Goal: Task Accomplishment & Management: Complete application form

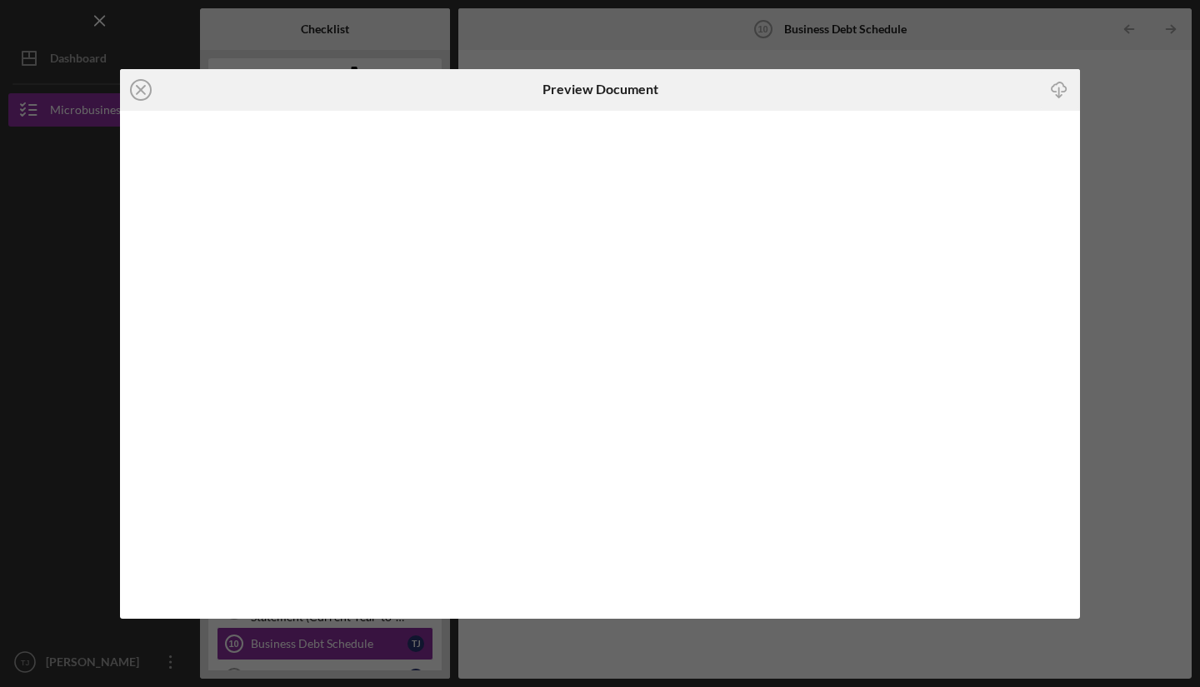
scroll to position [345, 0]
click at [1199, 202] on div "Icon/Close Preview Document Icon/Download" at bounding box center [600, 343] width 1200 height 687
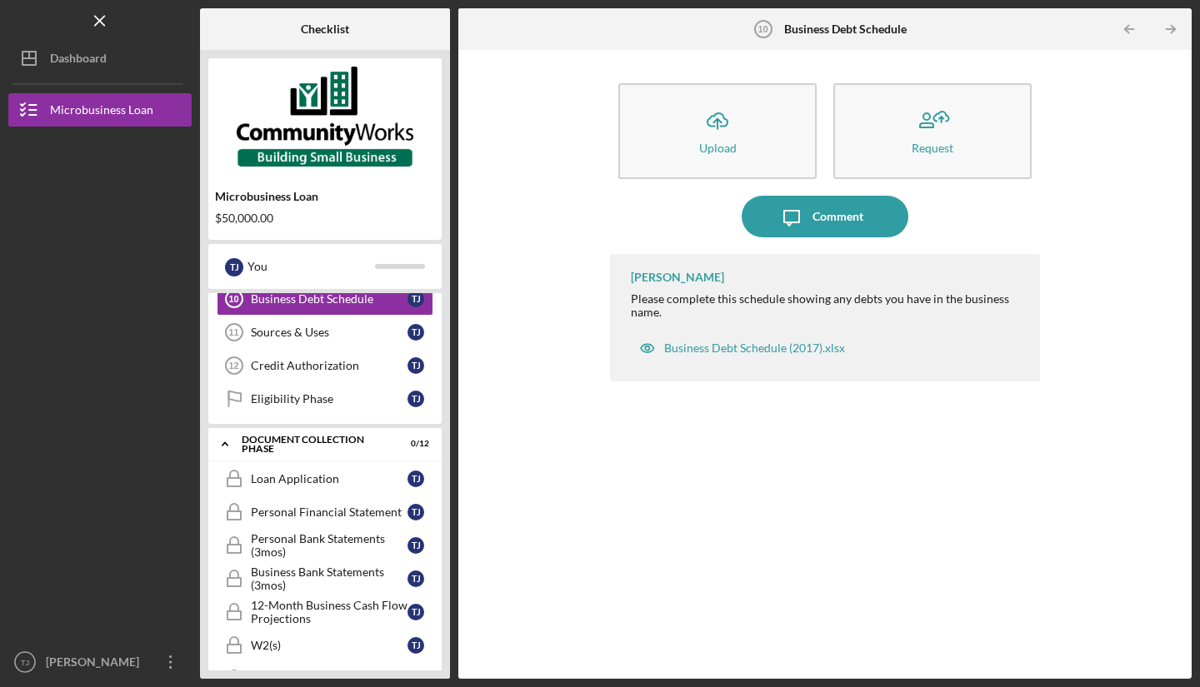
click at [770, 136] on button "Icon/Upload Upload" at bounding box center [717, 131] width 198 height 96
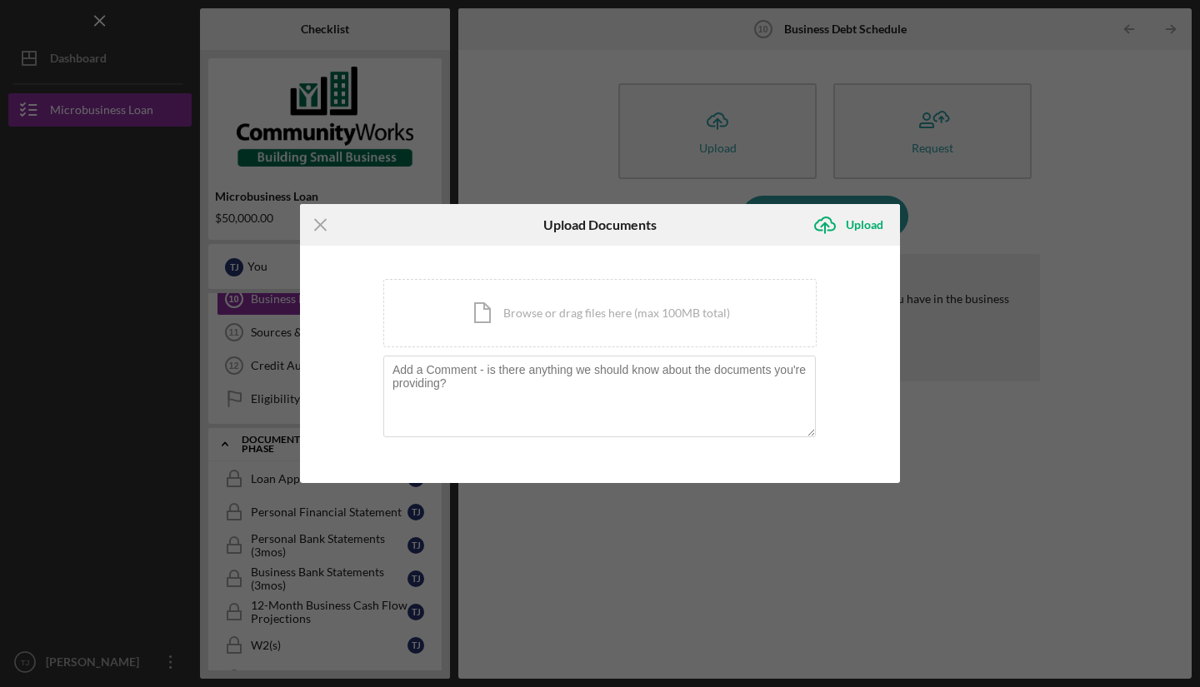
drag, startPoint x: 561, startPoint y: 334, endPoint x: 527, endPoint y: 327, distance: 35.0
click at [527, 327] on div "Icon/Document Browse or drag files here (max 100MB total) Tap to choose files o…" at bounding box center [599, 313] width 433 height 68
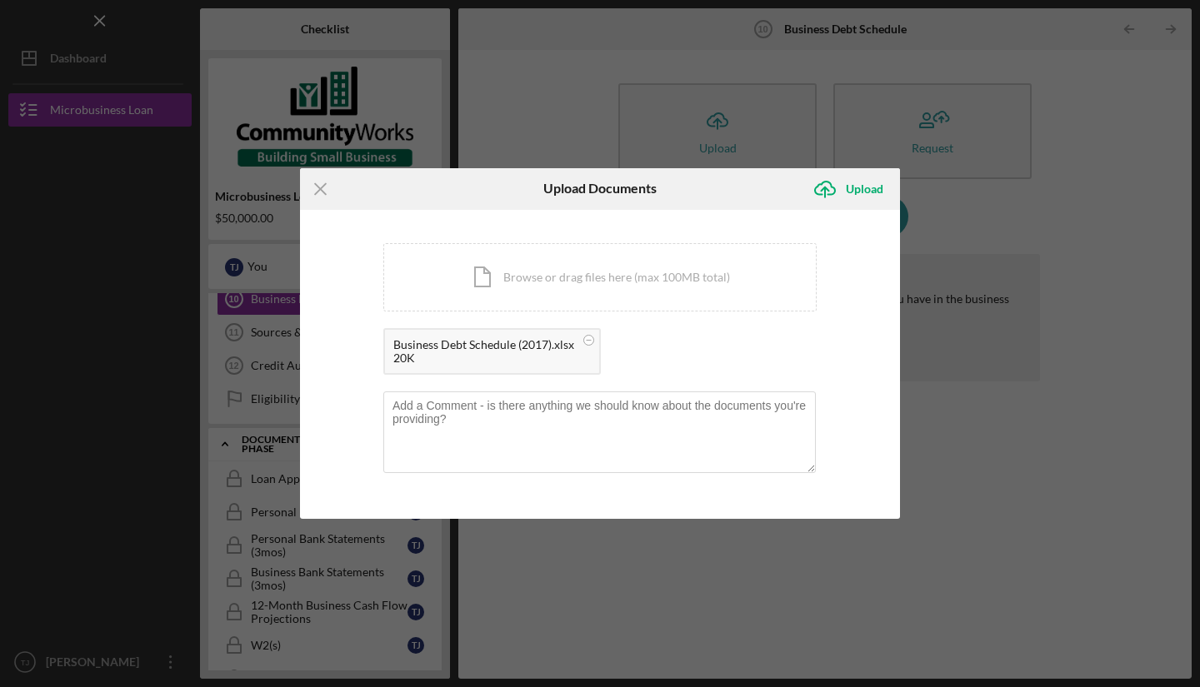
click at [857, 189] on div "Upload" at bounding box center [864, 188] width 37 height 33
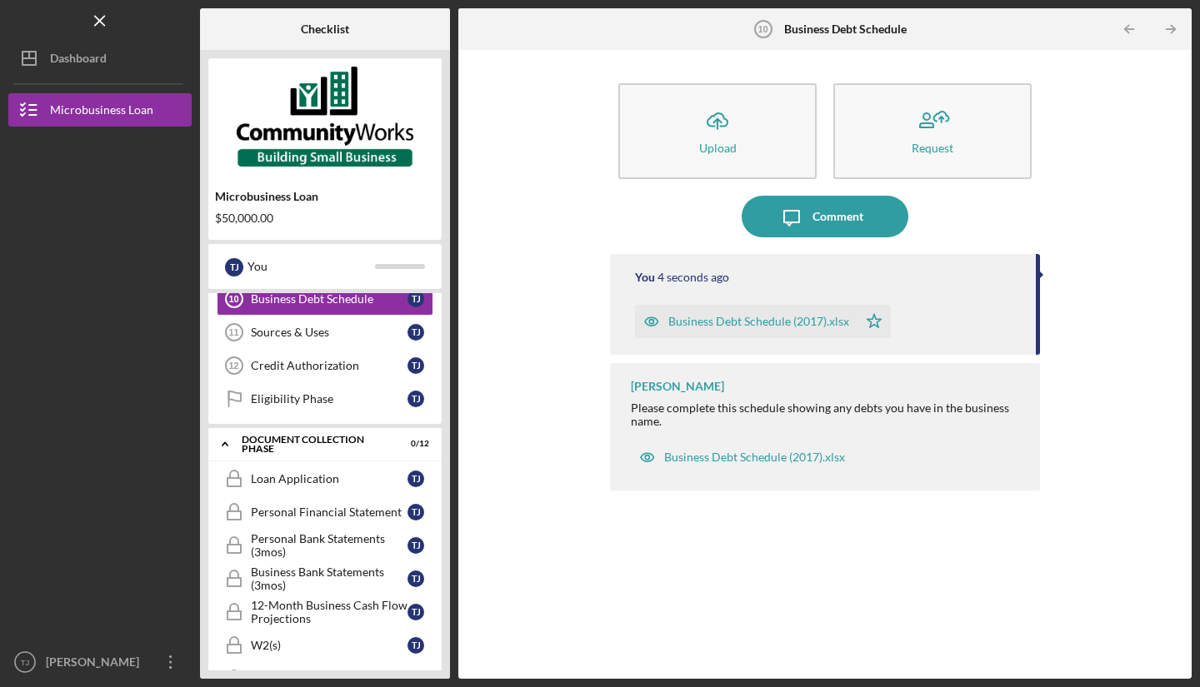
click at [332, 335] on div "Sources & Uses" at bounding box center [329, 332] width 157 height 13
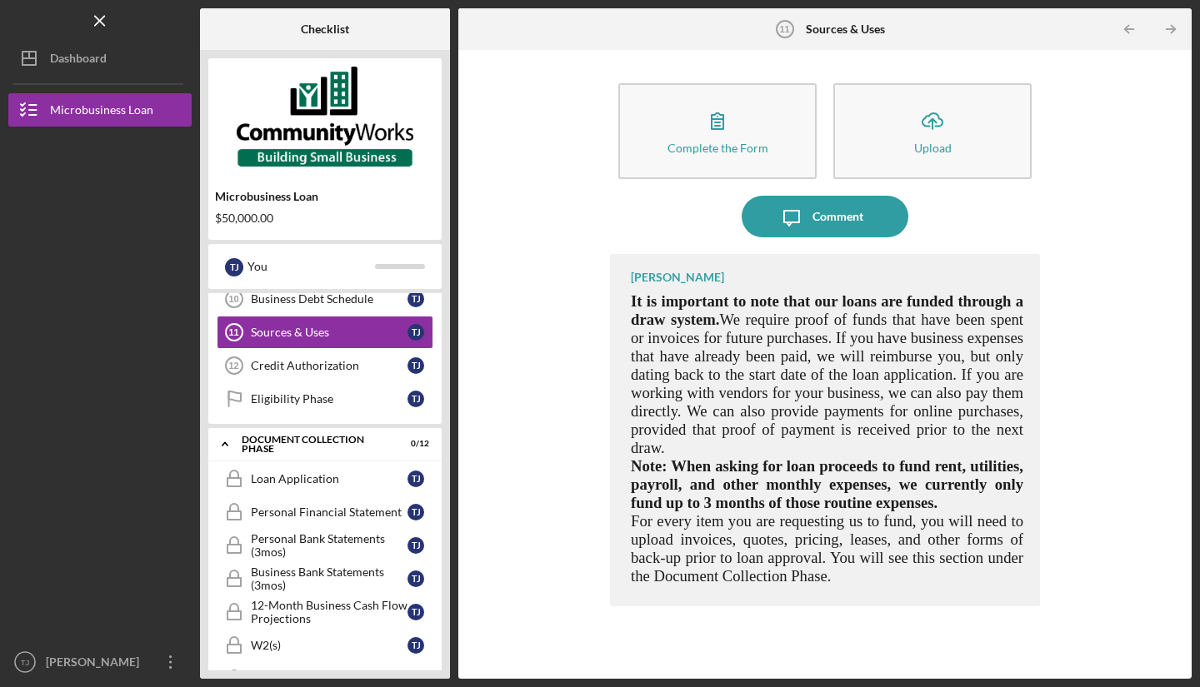
click at [293, 381] on link "Credit Authorization 12 Credit Authorization T J" at bounding box center [325, 365] width 217 height 33
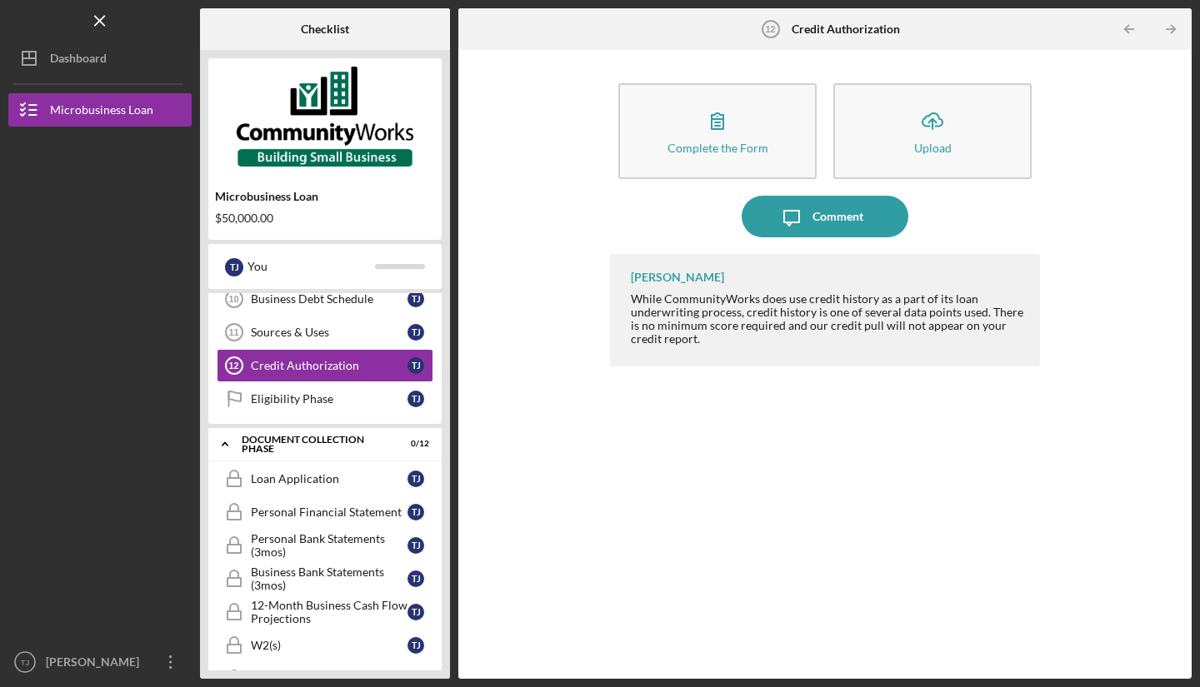
click at [366, 403] on div "Eligibility Phase" at bounding box center [329, 398] width 157 height 13
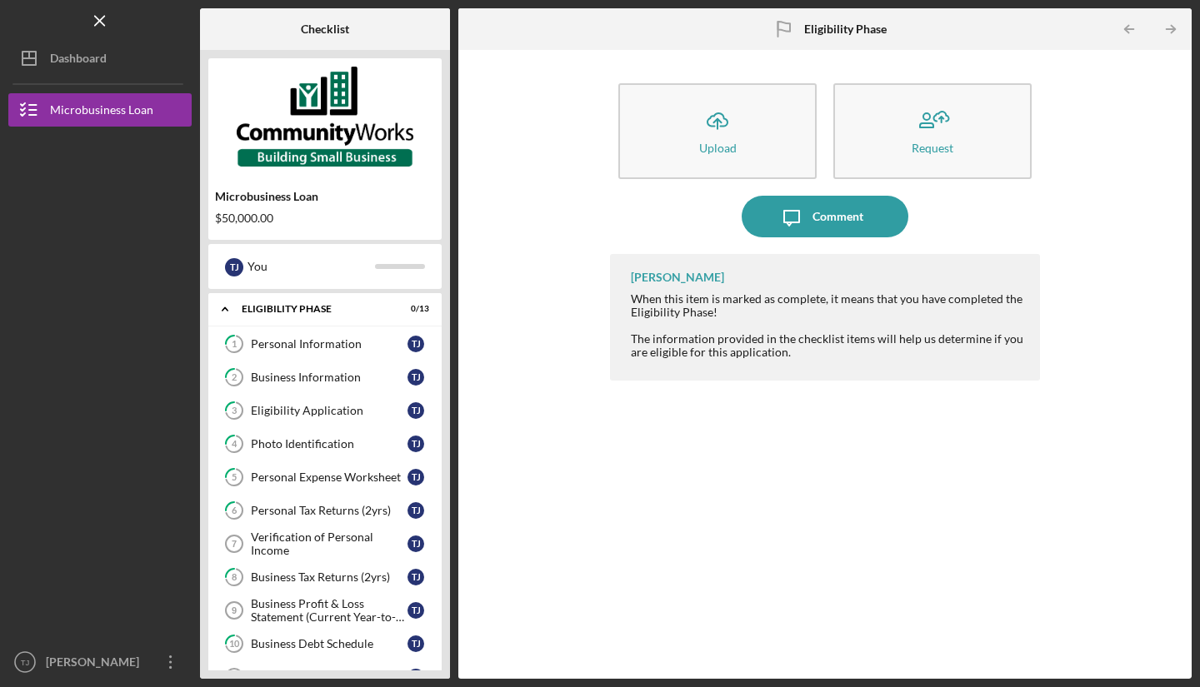
drag, startPoint x: 342, startPoint y: 302, endPoint x: 307, endPoint y: 312, distance: 37.0
drag, startPoint x: 307, startPoint y: 312, endPoint x: 311, endPoint y: 270, distance: 41.9
click at [311, 270] on div "You" at bounding box center [310, 266] width 127 height 28
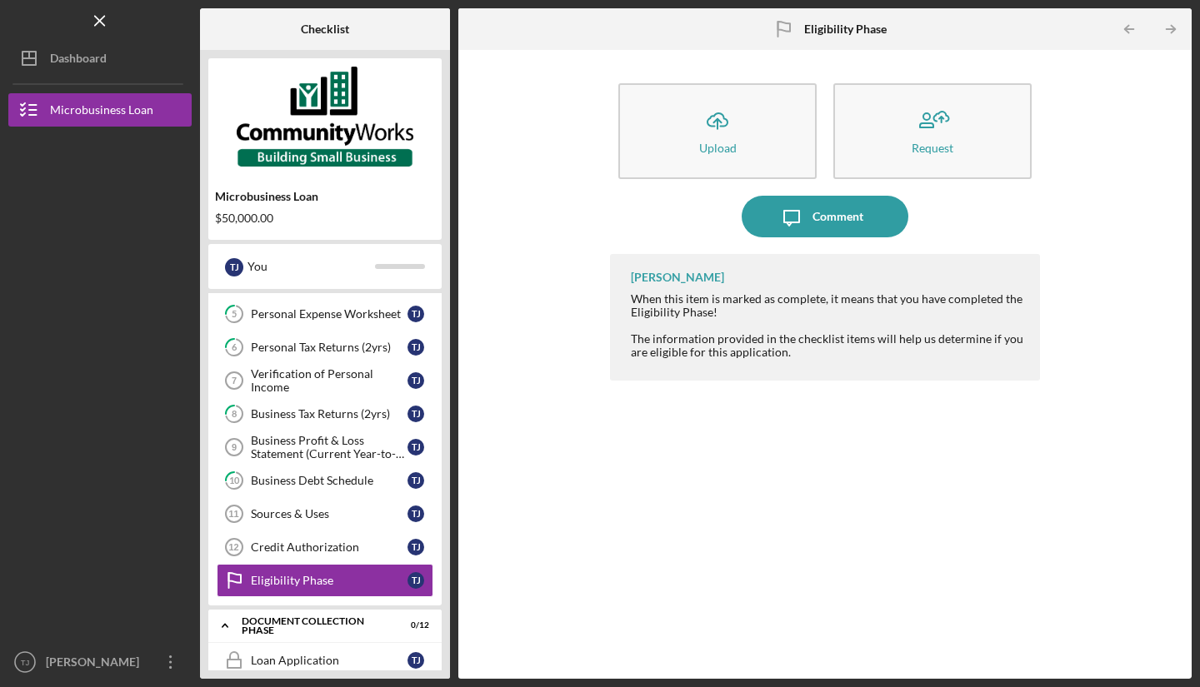
scroll to position [191, 0]
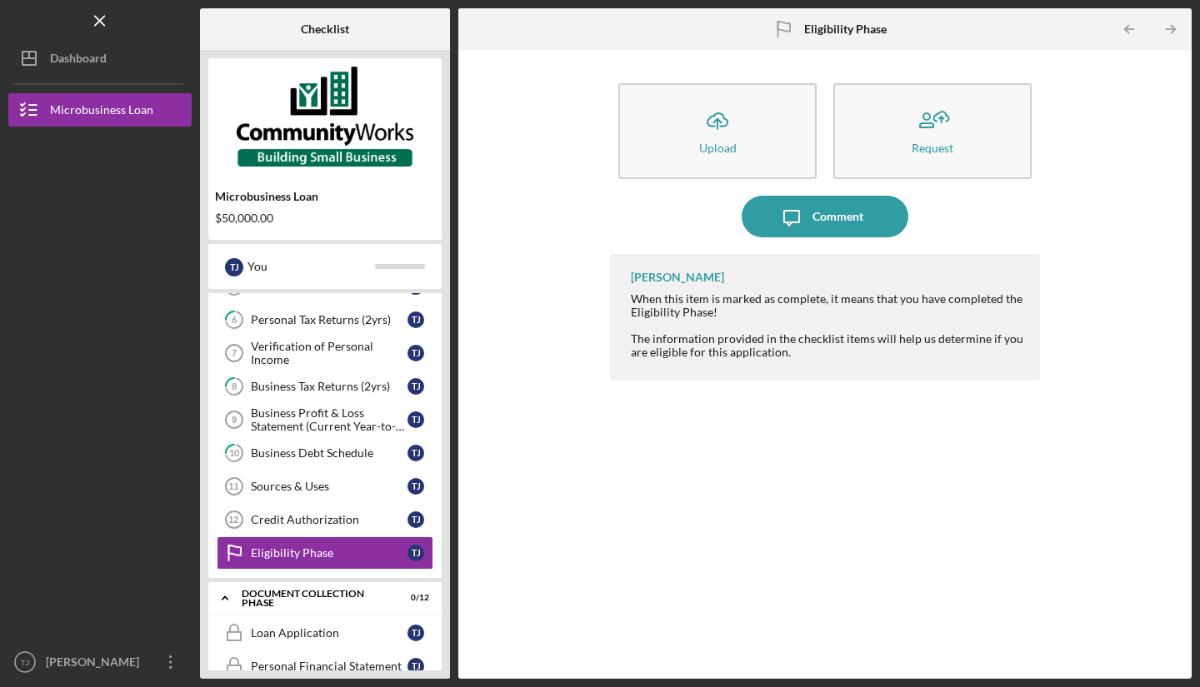
click at [368, 625] on link "Loan Application Loan Application T J" at bounding box center [325, 632] width 217 height 33
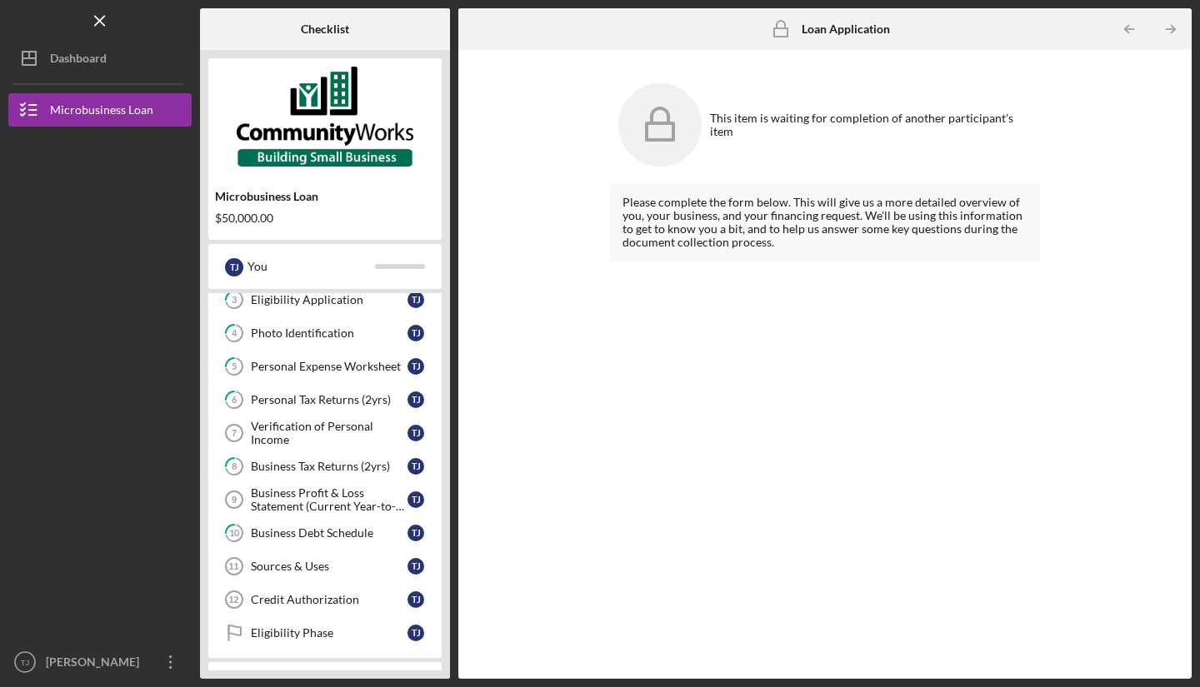
scroll to position [115, 0]
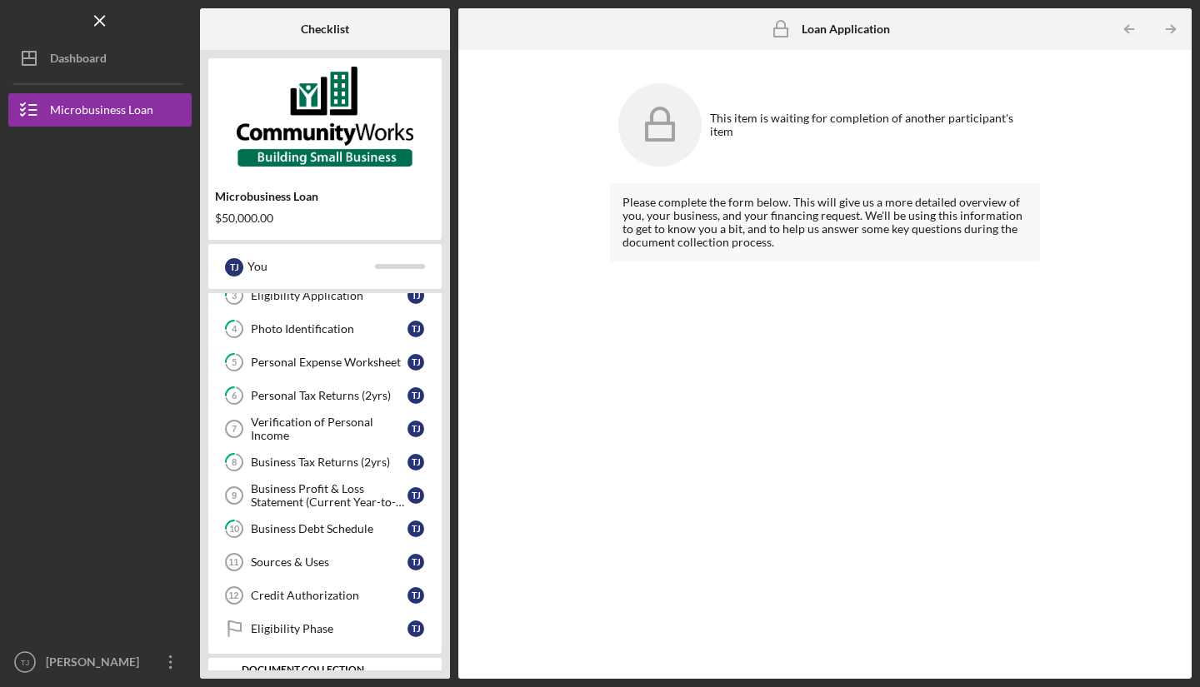
click at [315, 496] on div "Business Profit & Loss Statement (Current Year-to-Date)" at bounding box center [329, 495] width 157 height 27
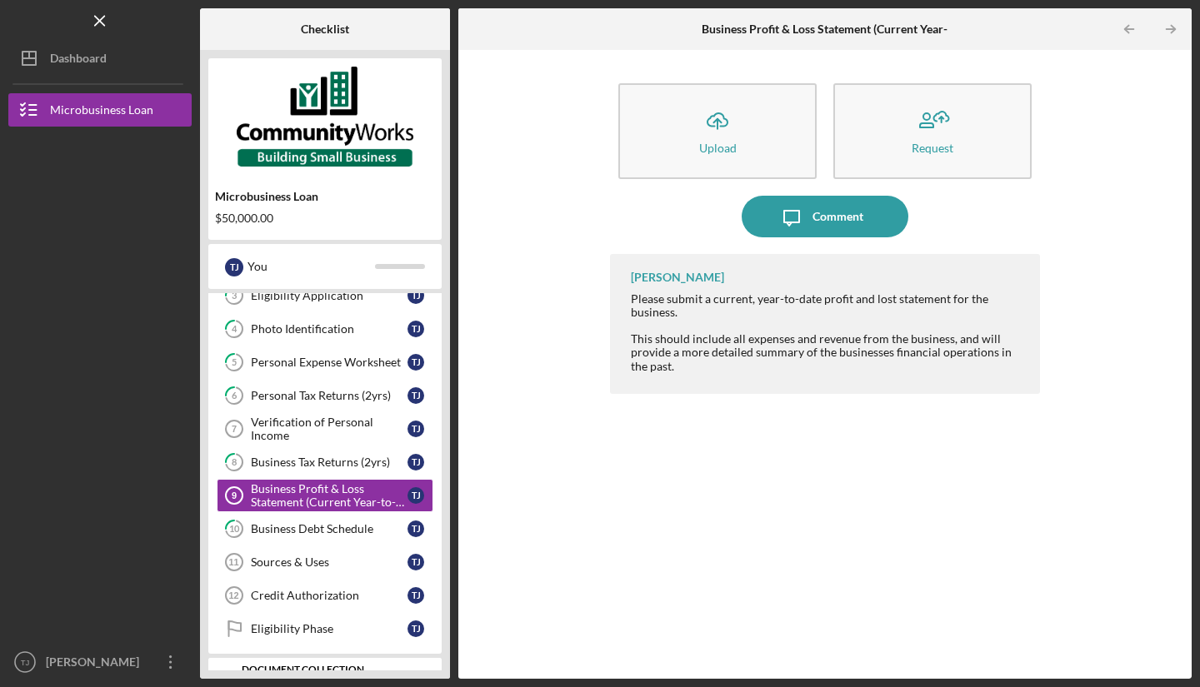
drag, startPoint x: 836, startPoint y: 233, endPoint x: 692, endPoint y: 145, distance: 168.3
drag, startPoint x: 692, startPoint y: 145, endPoint x: 691, endPoint y: 107, distance: 37.5
click at [691, 107] on button "Icon/Upload Upload" at bounding box center [717, 131] width 198 height 96
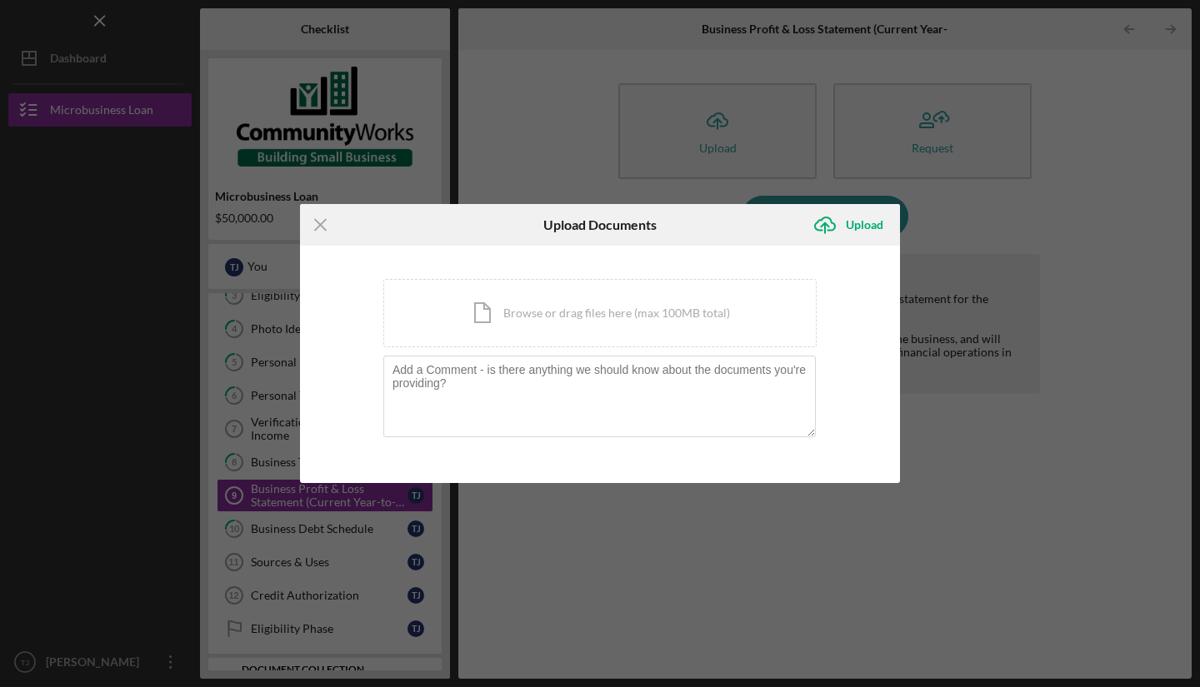
drag, startPoint x: 621, startPoint y: 293, endPoint x: 509, endPoint y: 314, distance: 113.6
click at [509, 314] on div "Icon/Document Browse or drag files here (max 100MB total) Tap to choose files o…" at bounding box center [599, 313] width 433 height 68
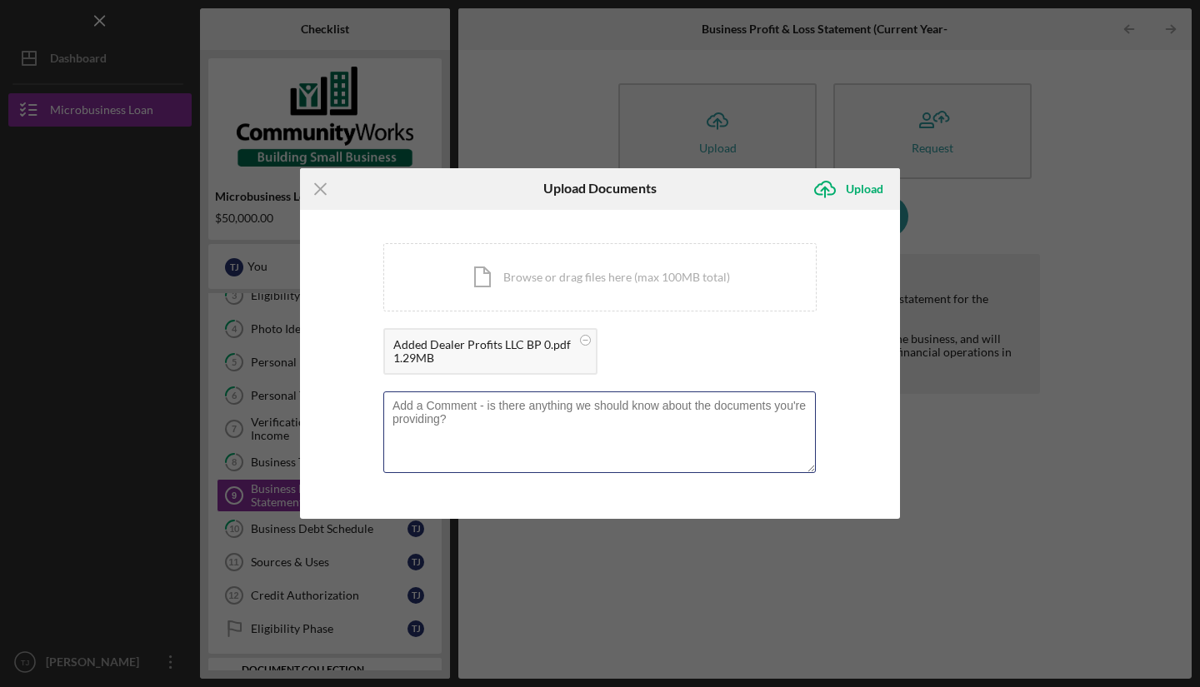
click at [581, 432] on textarea at bounding box center [599, 433] width 432 height 82
click at [501, 407] on textarea "All financials and statments are attached to plan" at bounding box center [599, 433] width 432 height 82
type textarea "All financials and statements are attached to plan"
click at [849, 193] on div "Upload" at bounding box center [864, 188] width 37 height 33
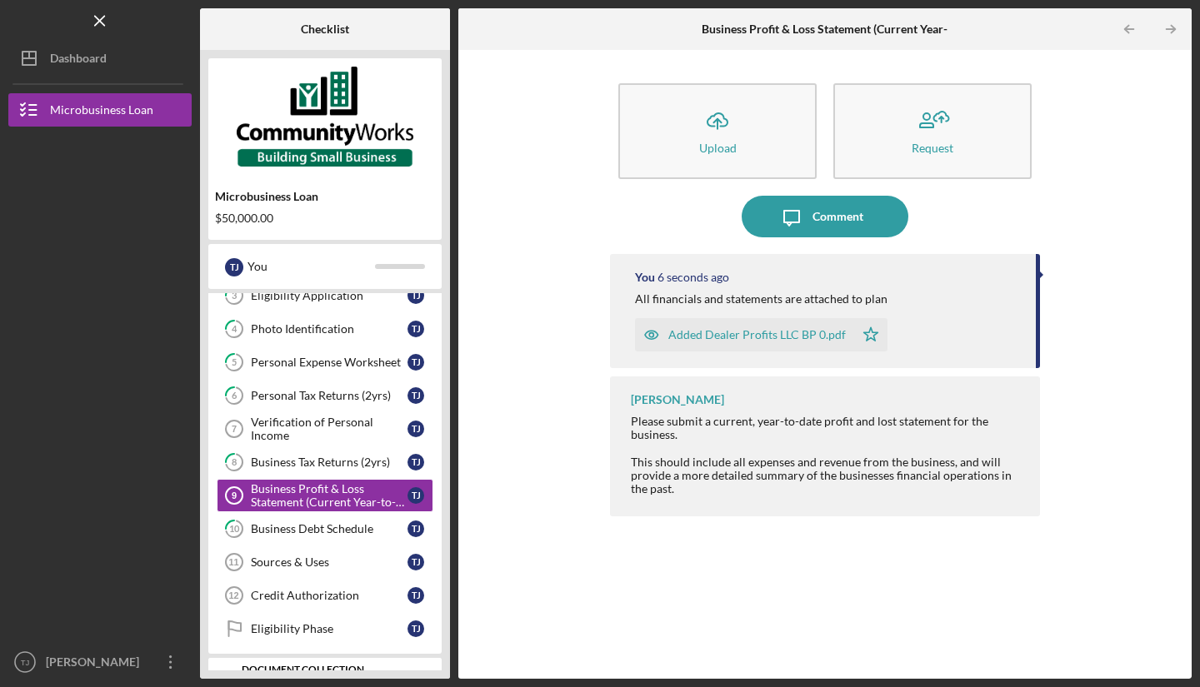
click at [250, 530] on icon "10" at bounding box center [234, 529] width 42 height 42
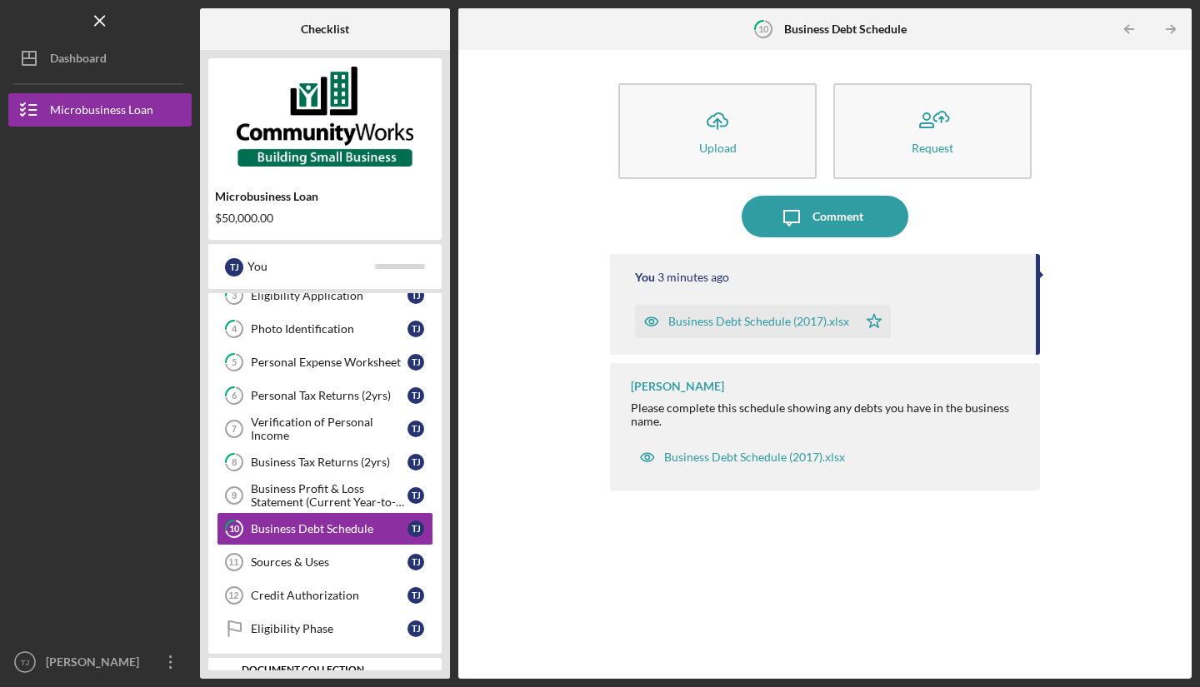
click at [264, 570] on link "Sources & Uses 11 Sources & Uses T J" at bounding box center [325, 562] width 217 height 33
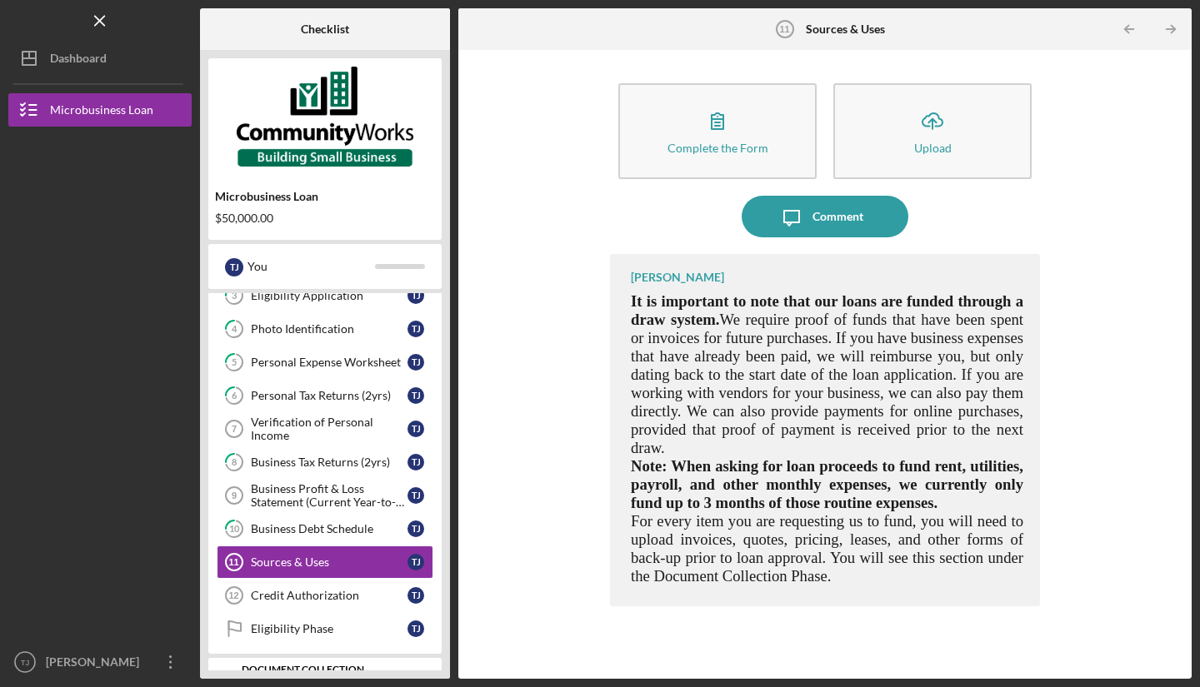
click at [826, 222] on div "Comment" at bounding box center [837, 217] width 51 height 42
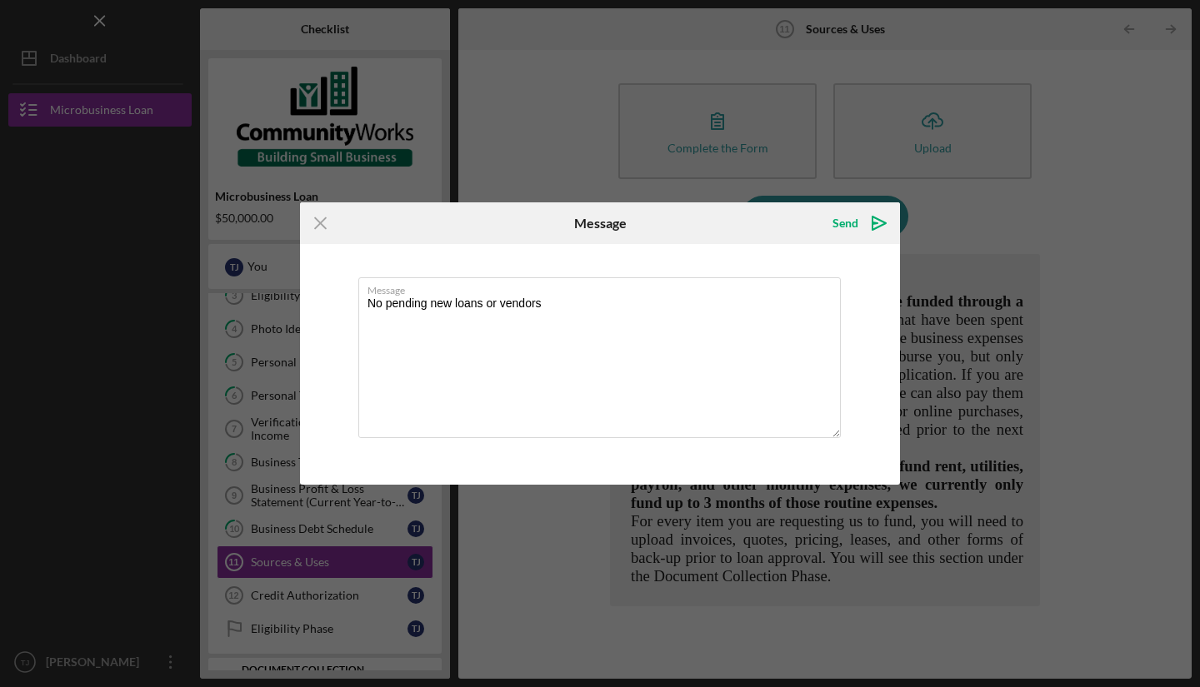
type textarea "No pending new loans or vendors"
click at [858, 214] on icon "Icon/icon-invite-send" at bounding box center [879, 223] width 42 height 42
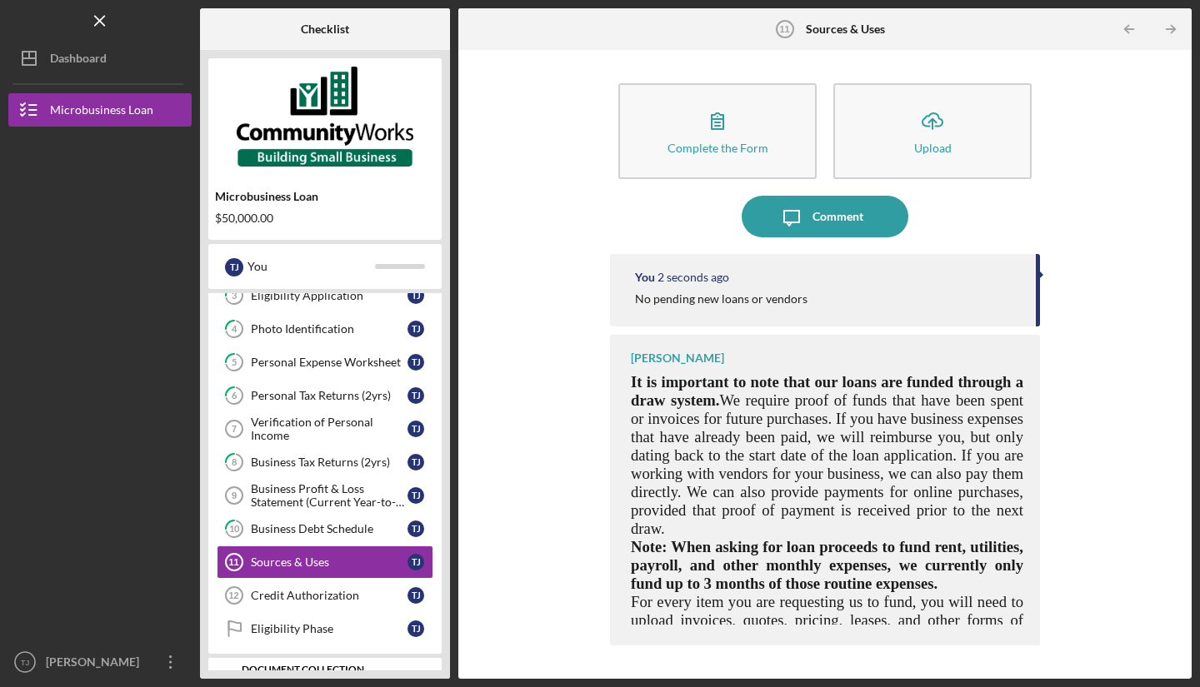
click at [347, 596] on div "Credit Authorization" at bounding box center [329, 595] width 157 height 13
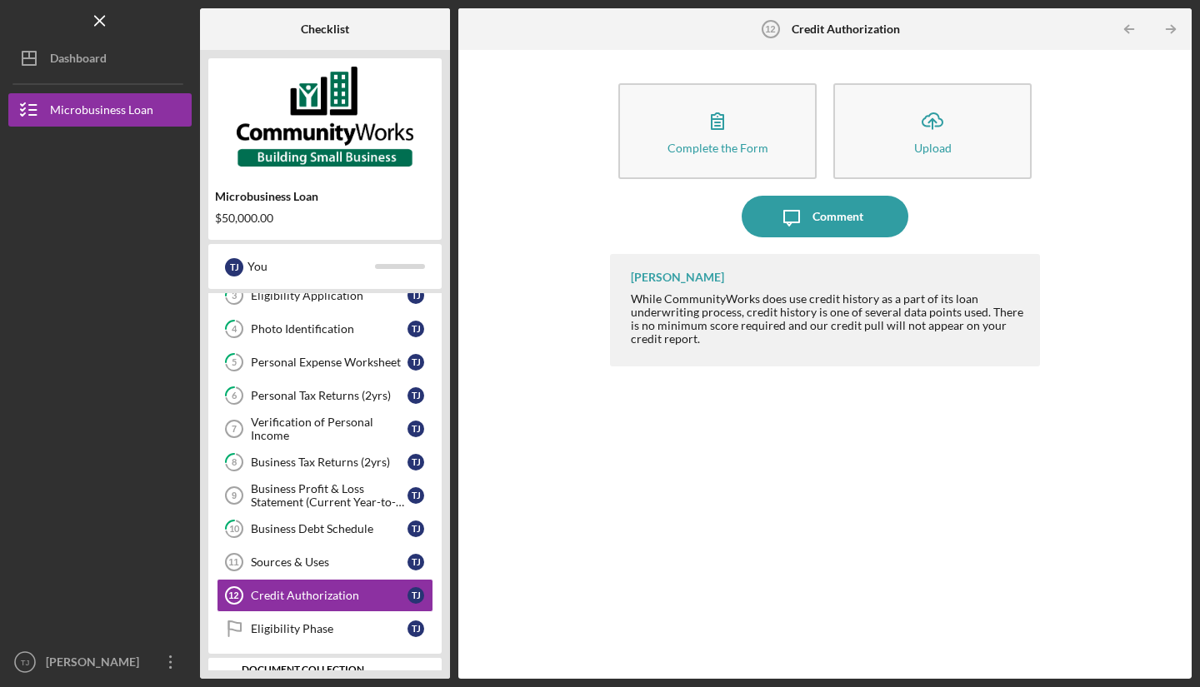
click at [852, 220] on div "Comment" at bounding box center [837, 217] width 51 height 42
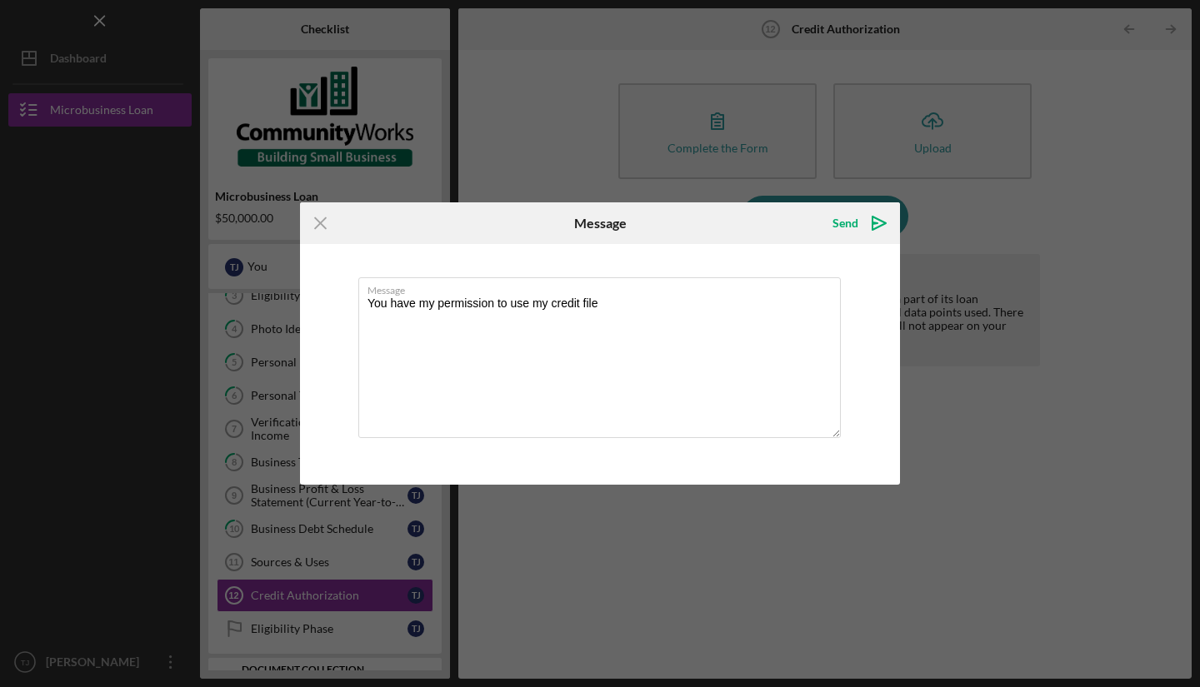
type textarea "You have my permission to use my credit file"
click at [881, 225] on polygon "submit" at bounding box center [878, 223] width 13 height 13
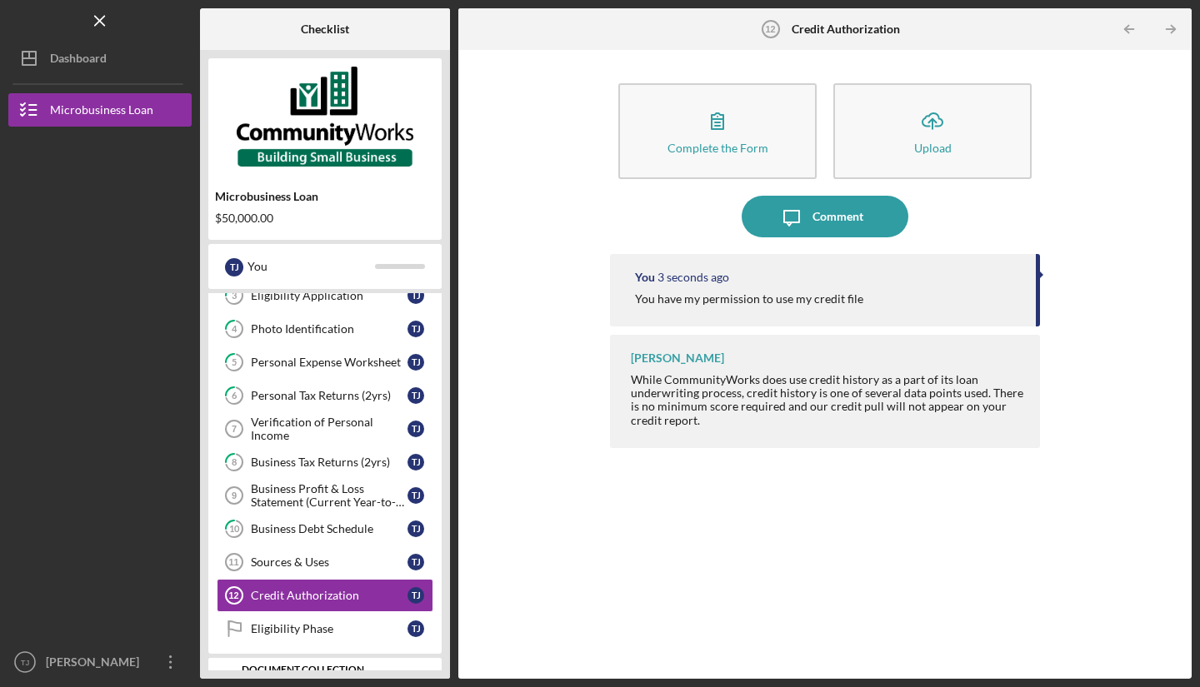
click at [339, 636] on link "Eligibility Phase Eligibility Phase T J" at bounding box center [325, 628] width 217 height 33
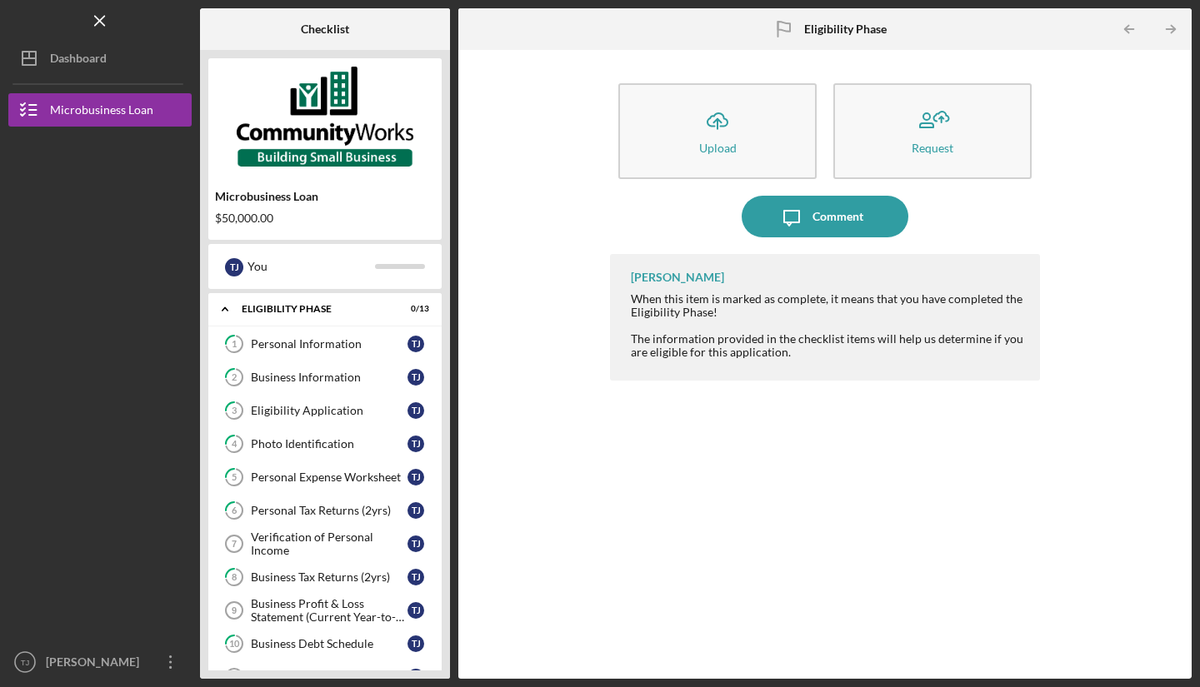
click at [891, 213] on button "Icon/Message Comment" at bounding box center [824, 217] width 167 height 42
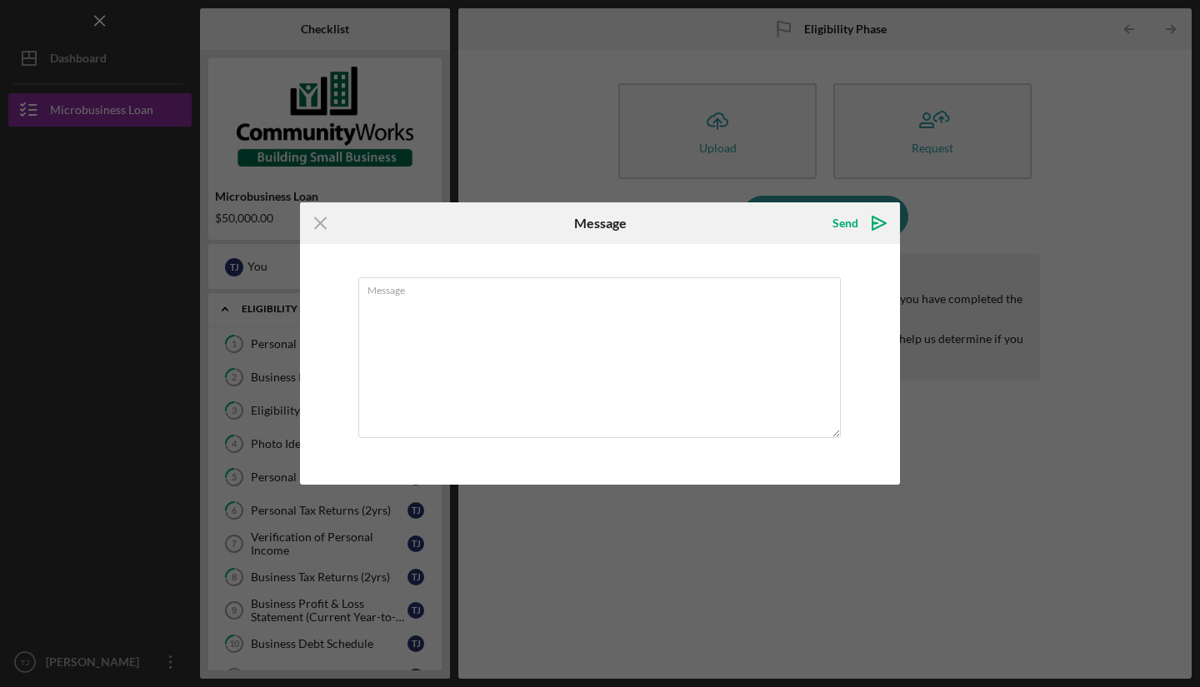
type textarea "F"
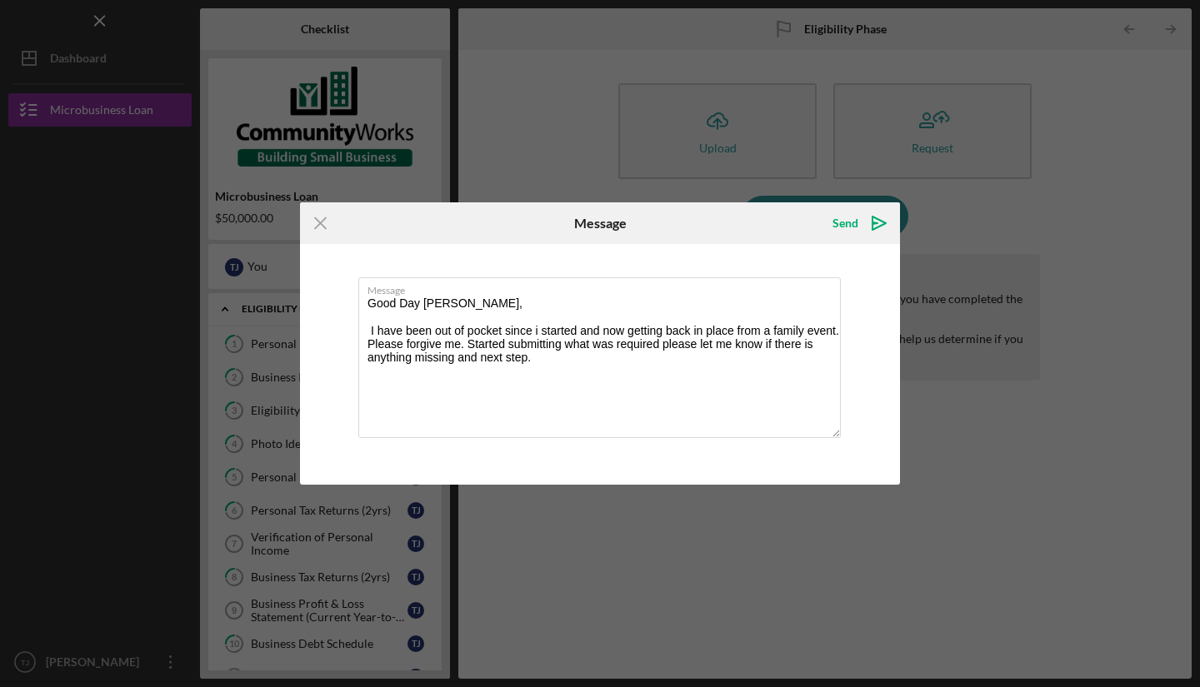
type textarea "Good Day [PERSON_NAME], I have been out of pocket since i started and now getti…"
click at [883, 223] on polygon "submit" at bounding box center [878, 223] width 13 height 13
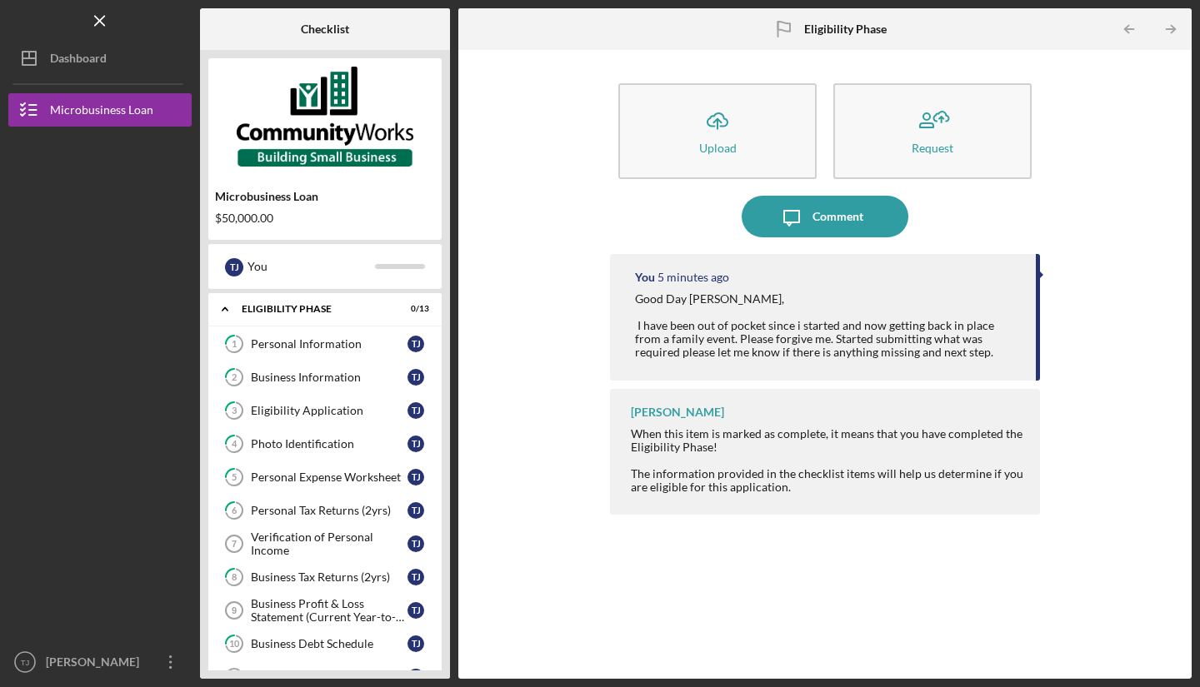
click at [335, 382] on div "Business Information" at bounding box center [329, 377] width 157 height 13
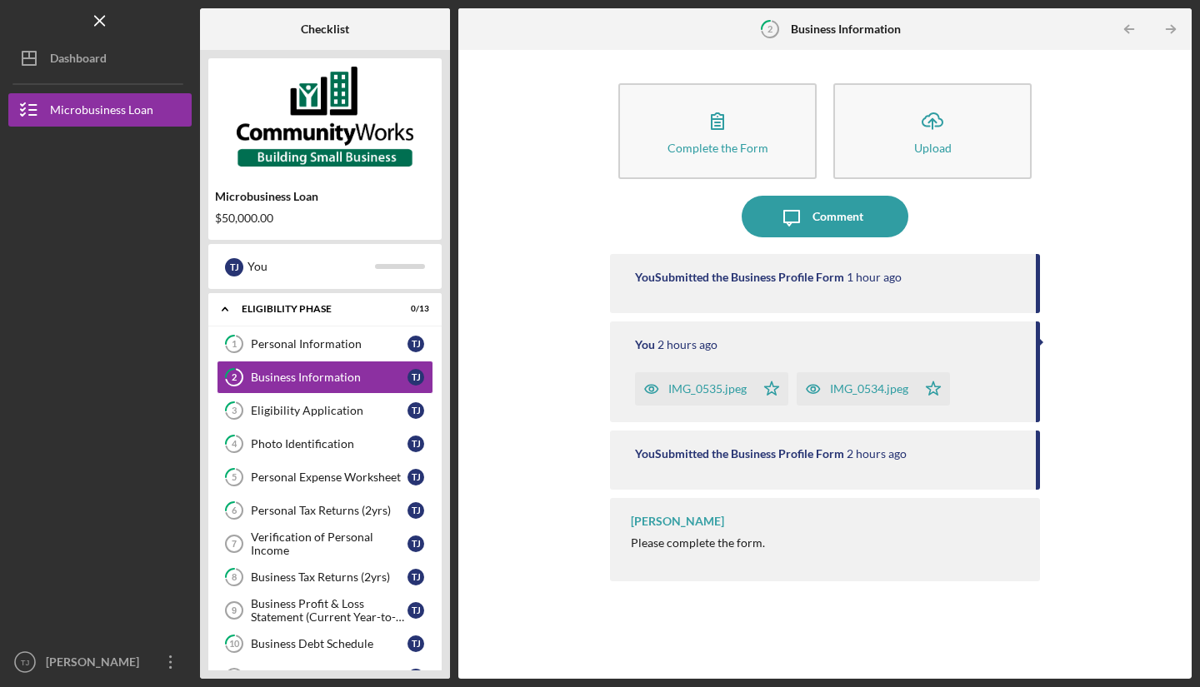
click at [319, 508] on div "Personal Tax Returns (2yrs)" at bounding box center [329, 510] width 157 height 13
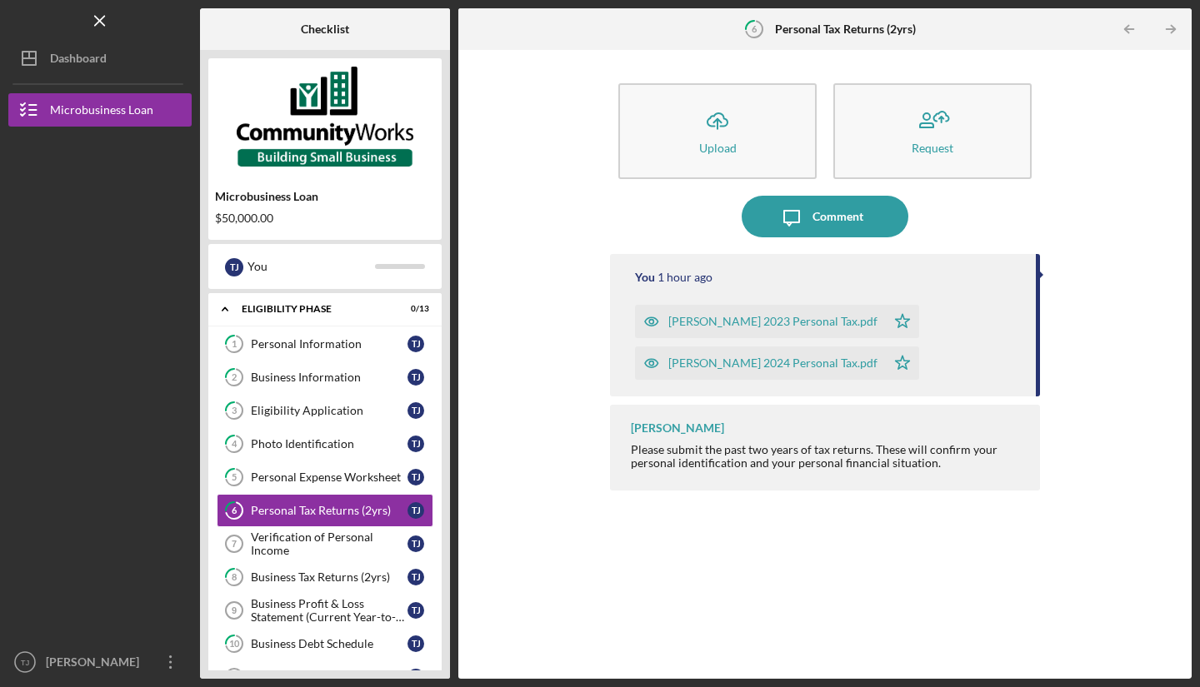
click at [828, 327] on div "[PERSON_NAME] 2023 Personal Tax.pdf" at bounding box center [772, 321] width 209 height 13
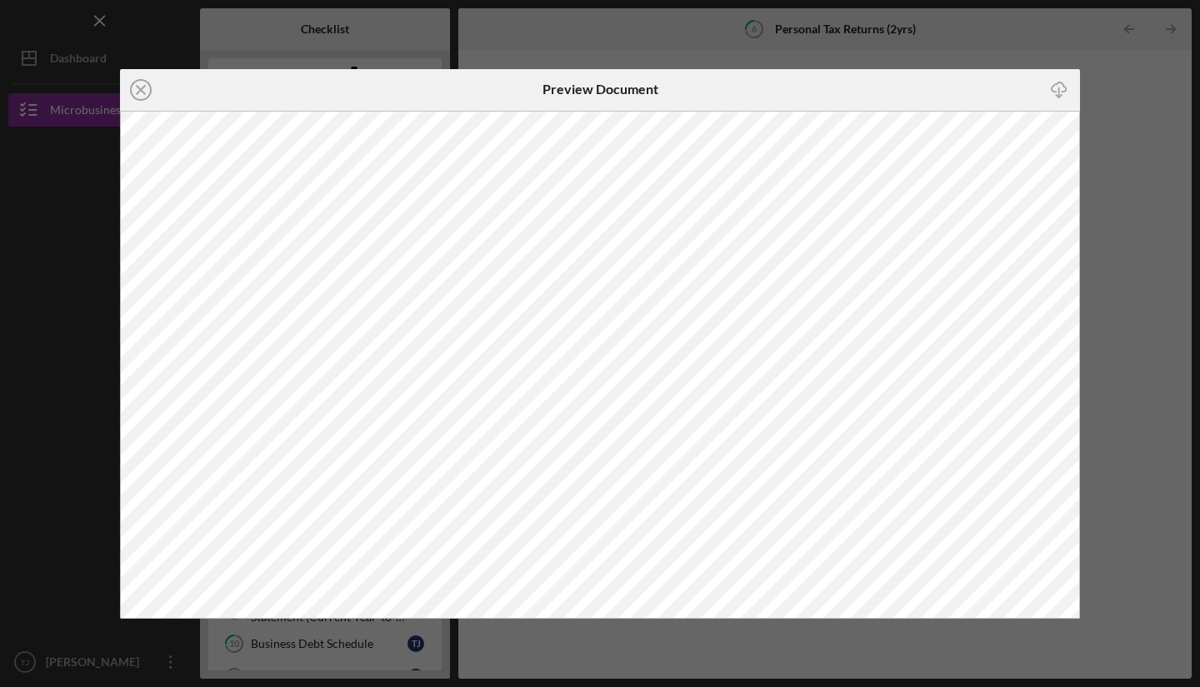
click at [1162, 167] on div "Icon/Close Preview Document Icon/Download" at bounding box center [600, 343] width 1200 height 687
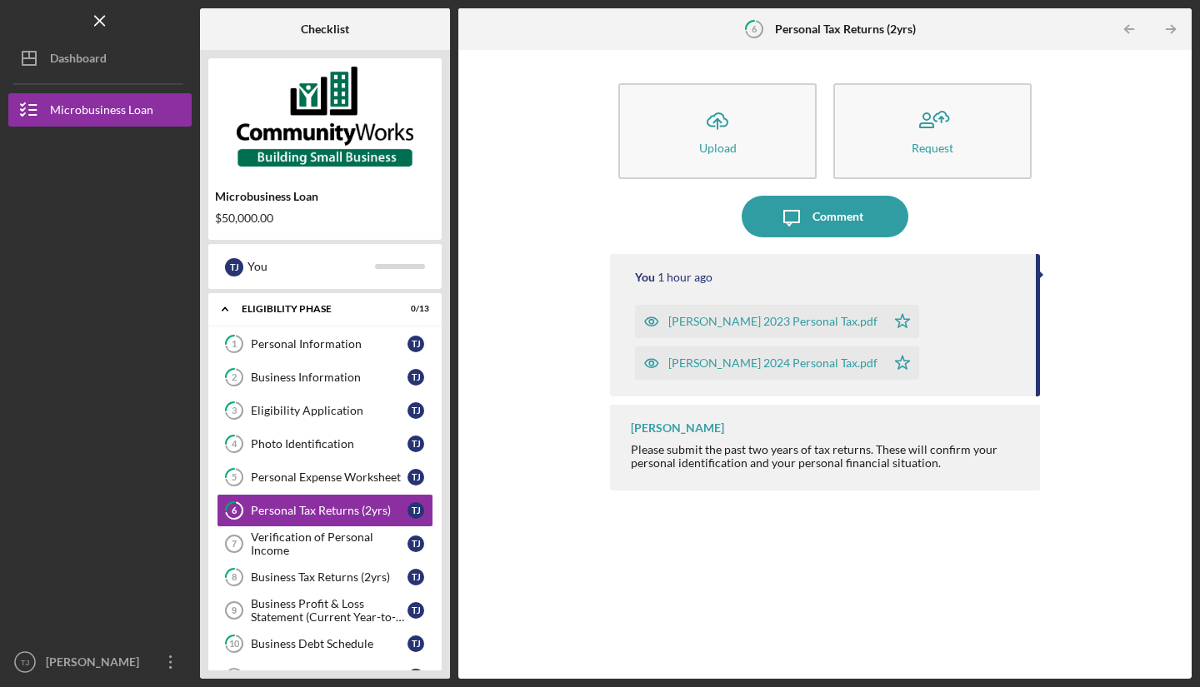
click at [886, 322] on icon "Icon/Star" at bounding box center [902, 321] width 33 height 33
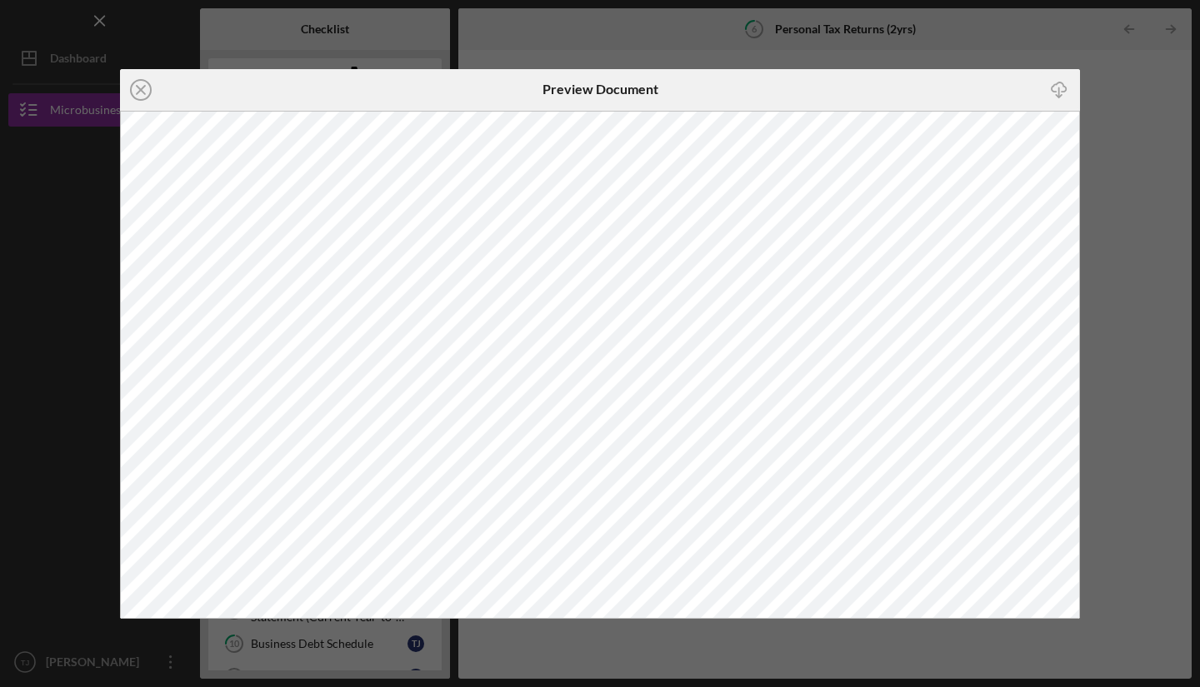
click at [1133, 231] on div "Icon/Close Preview Document Icon/Download" at bounding box center [600, 343] width 1200 height 687
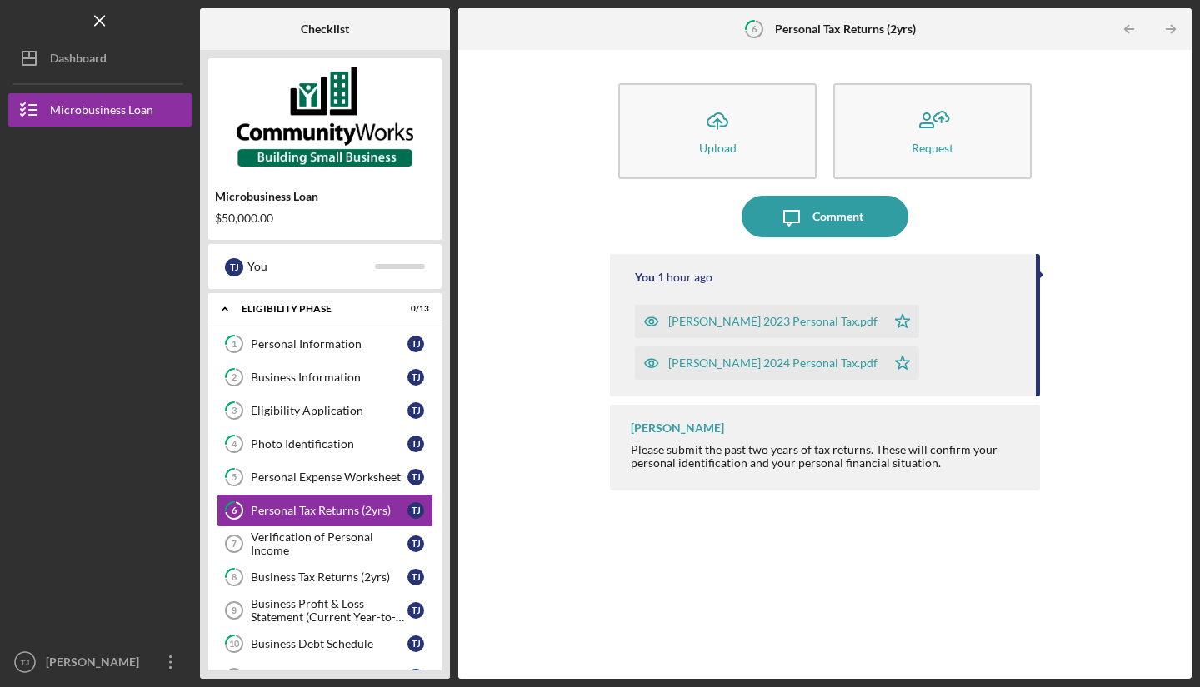
click at [313, 586] on link "8 Business Tax Returns (2yrs) T J" at bounding box center [325, 577] width 217 height 33
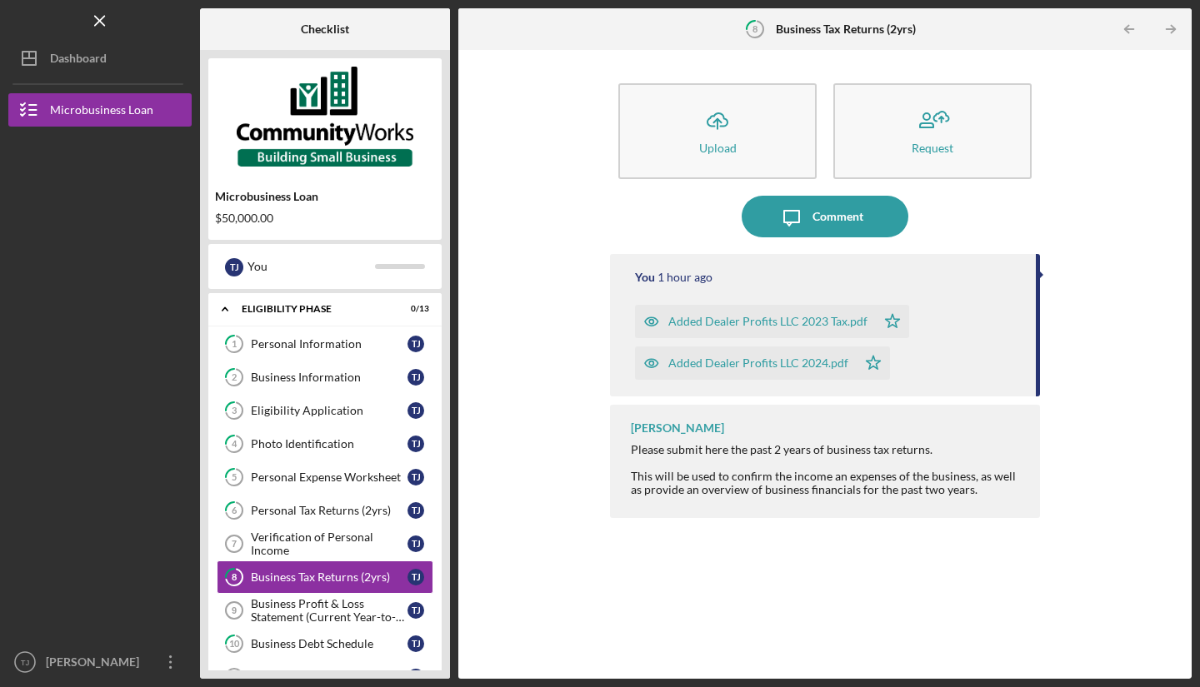
click at [783, 320] on div "Added Dealer Profits LLC 2023 Tax.pdf" at bounding box center [767, 321] width 199 height 13
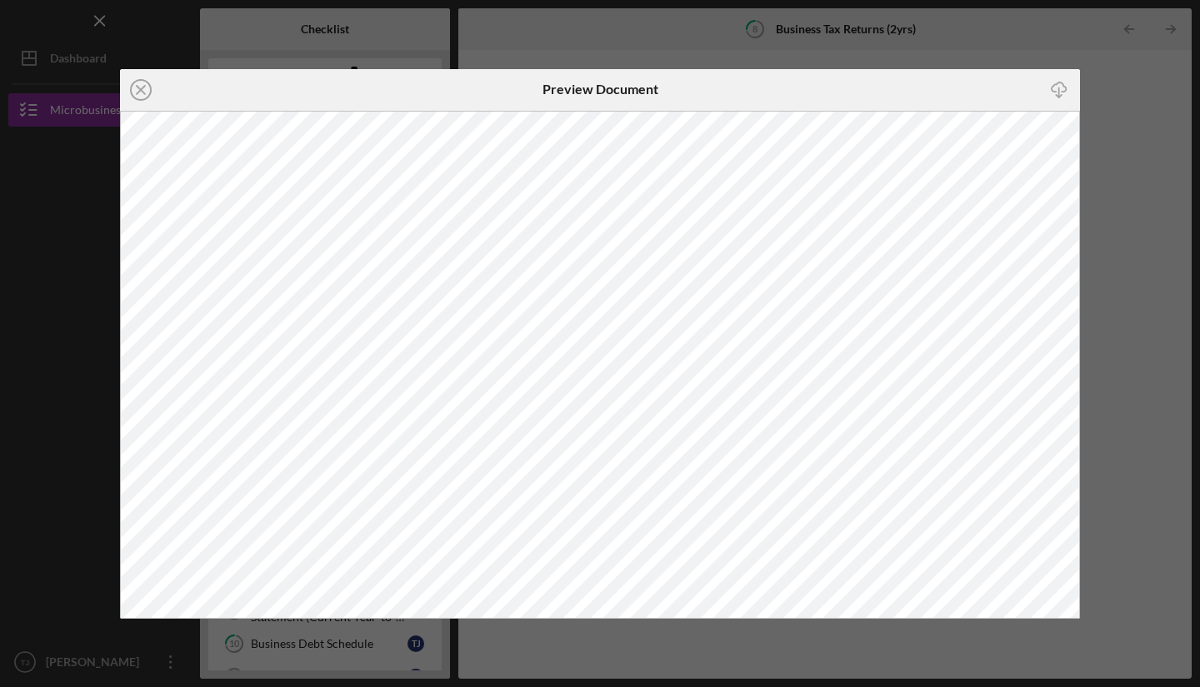
click at [1153, 282] on div "Icon/Close Preview Document Icon/Download" at bounding box center [600, 343] width 1200 height 687
